Goal: Subscribe to service/newsletter

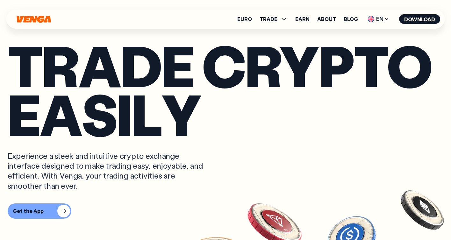
scroll to position [2262, 0]
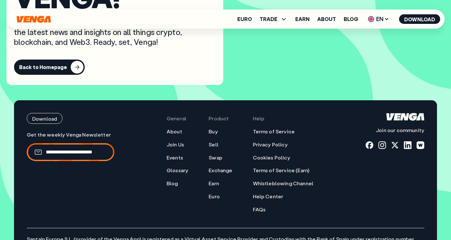
scroll to position [169, 0]
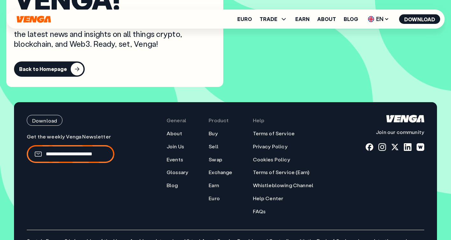
click at [26, 17] on icon "Home" at bounding box center [34, 19] width 34 height 7
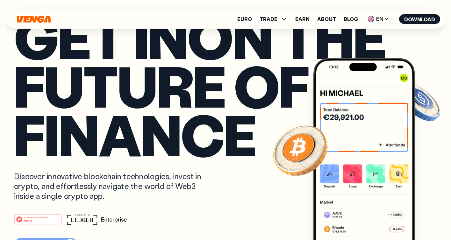
click at [36, 18] on icon "Home" at bounding box center [34, 19] width 34 height 7
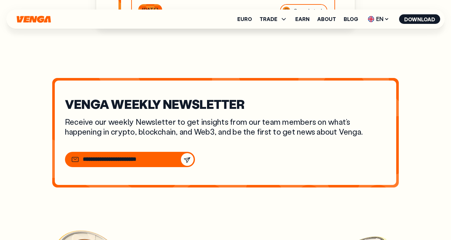
scroll to position [1982, 0]
